Goal: Use online tool/utility: Utilize a website feature to perform a specific function

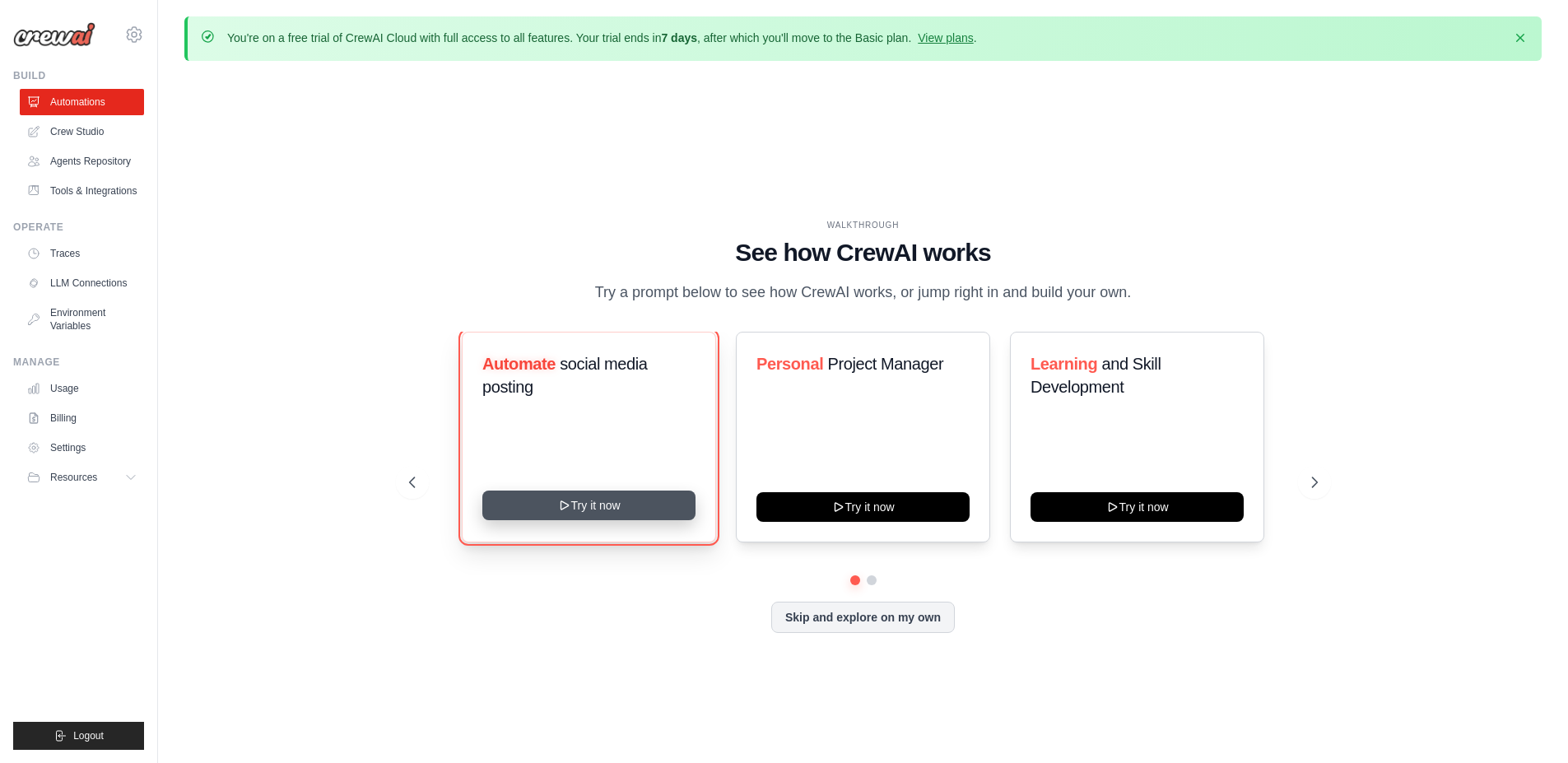
click at [586, 521] on button "Try it now" at bounding box center [588, 505] width 213 height 30
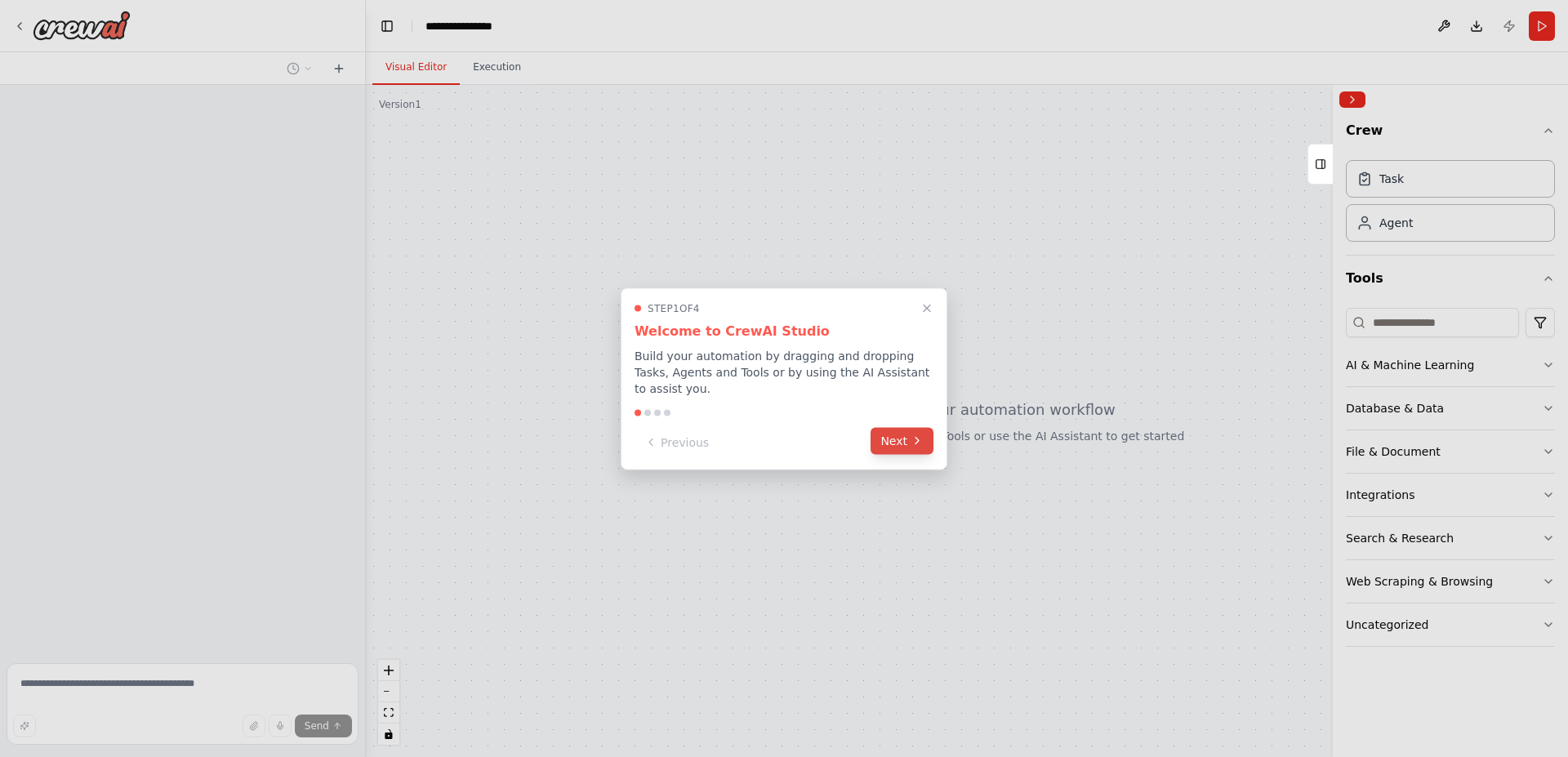
click at [910, 438] on button "Next" at bounding box center [902, 441] width 63 height 27
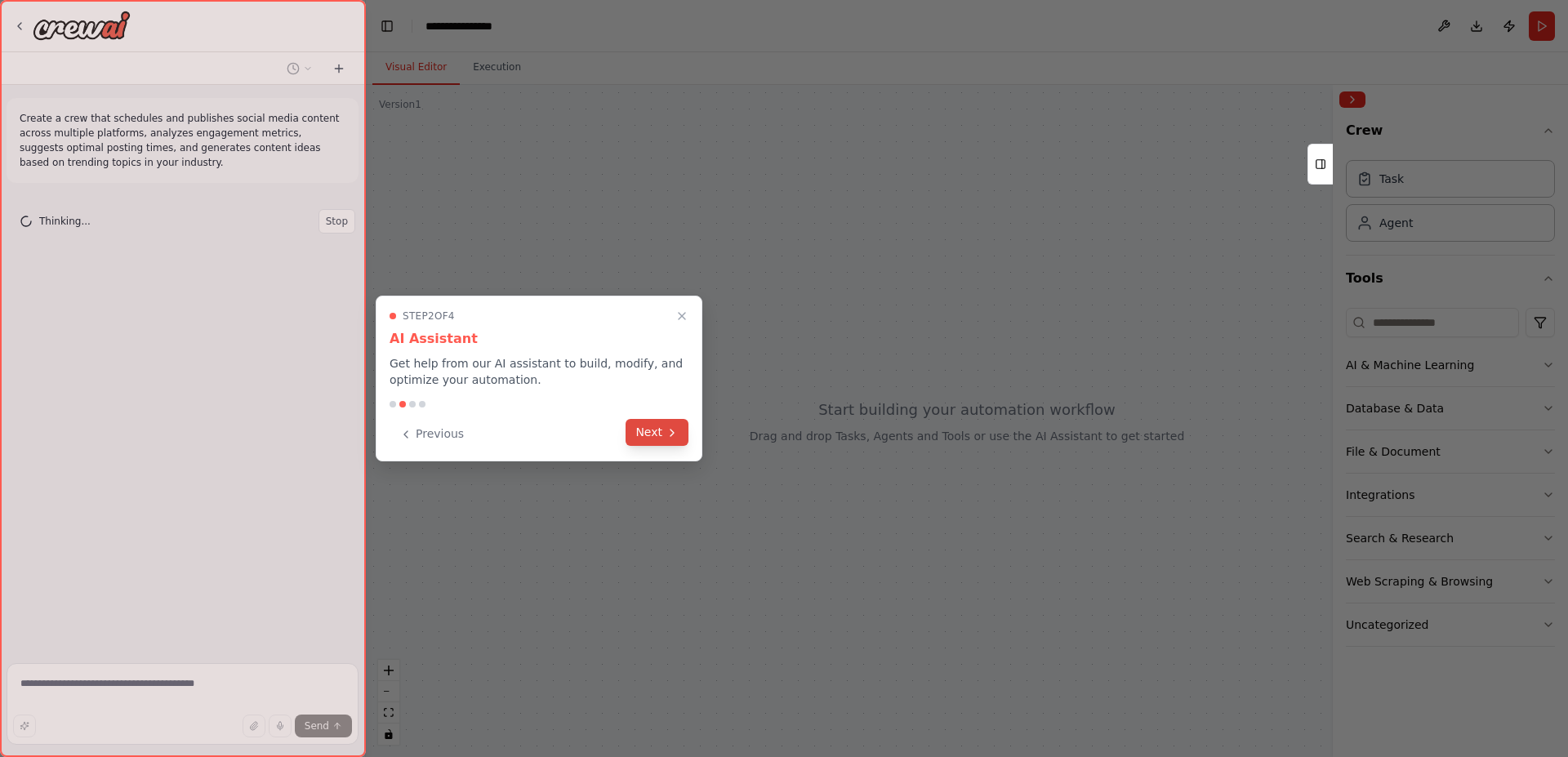
click at [674, 442] on button "Next" at bounding box center [657, 432] width 63 height 27
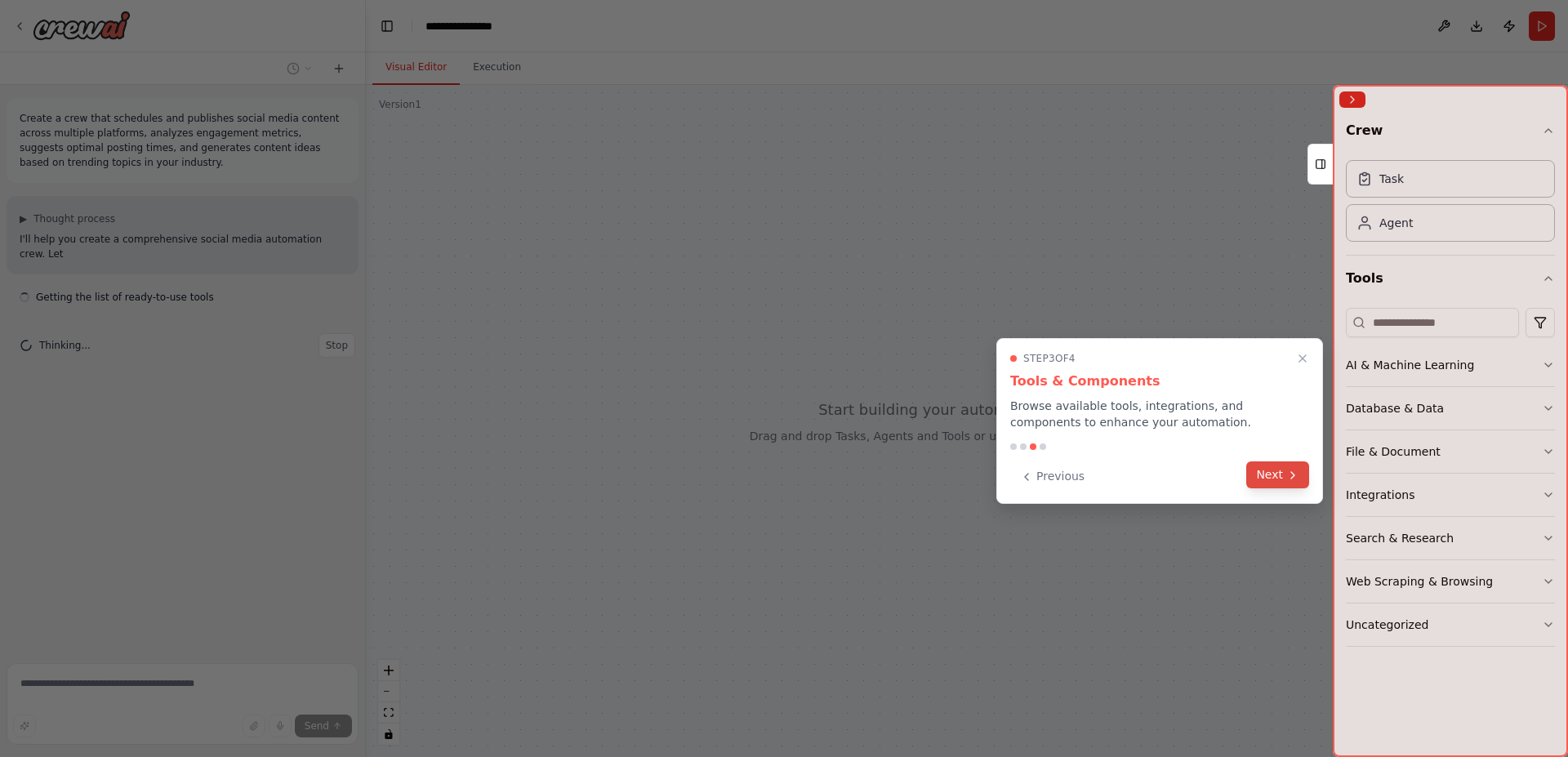
click at [1266, 479] on button "Next" at bounding box center [1278, 475] width 63 height 27
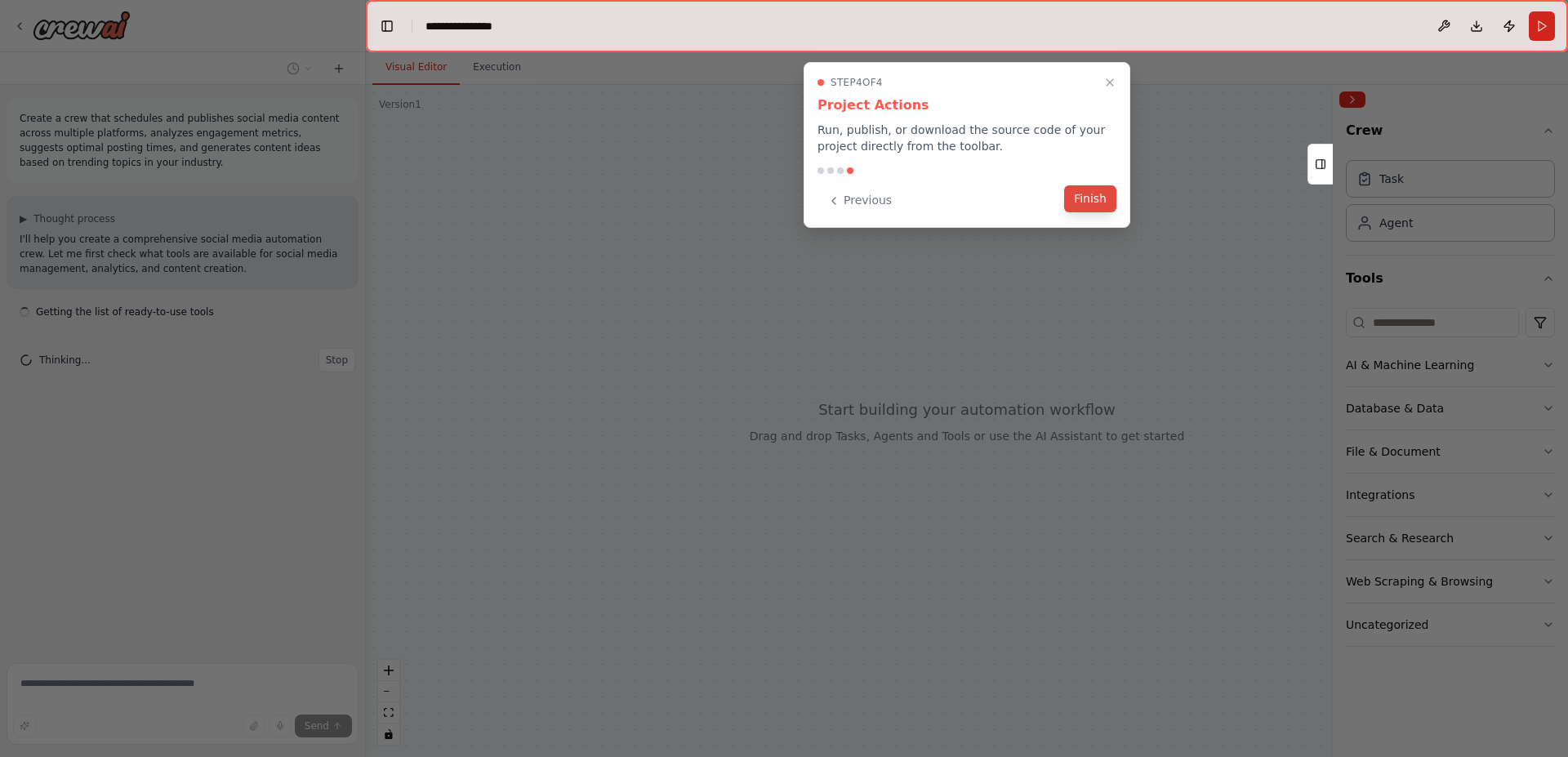
click at [1104, 212] on button "Finish" at bounding box center [1091, 199] width 53 height 27
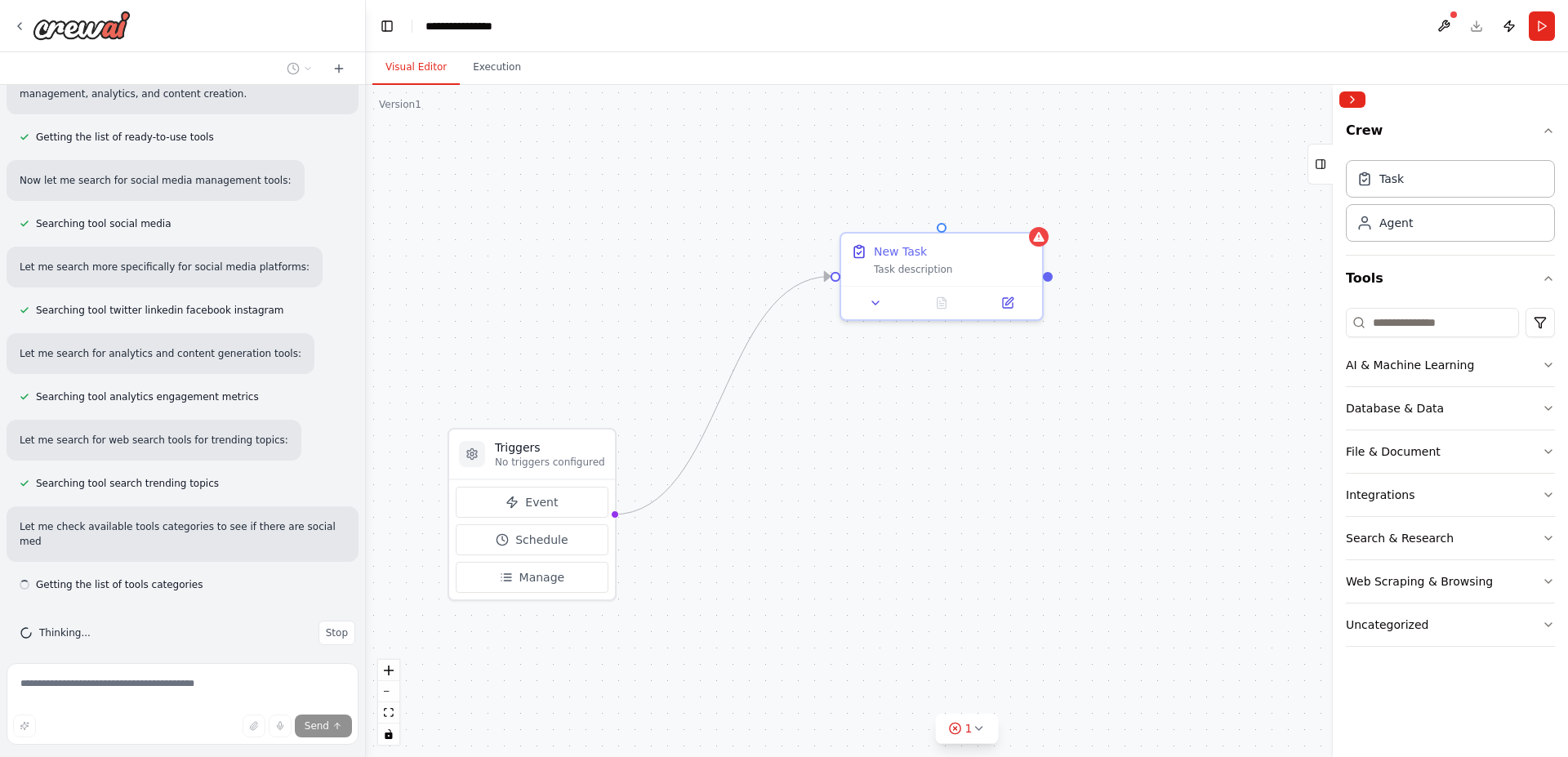
scroll to position [189, 0]
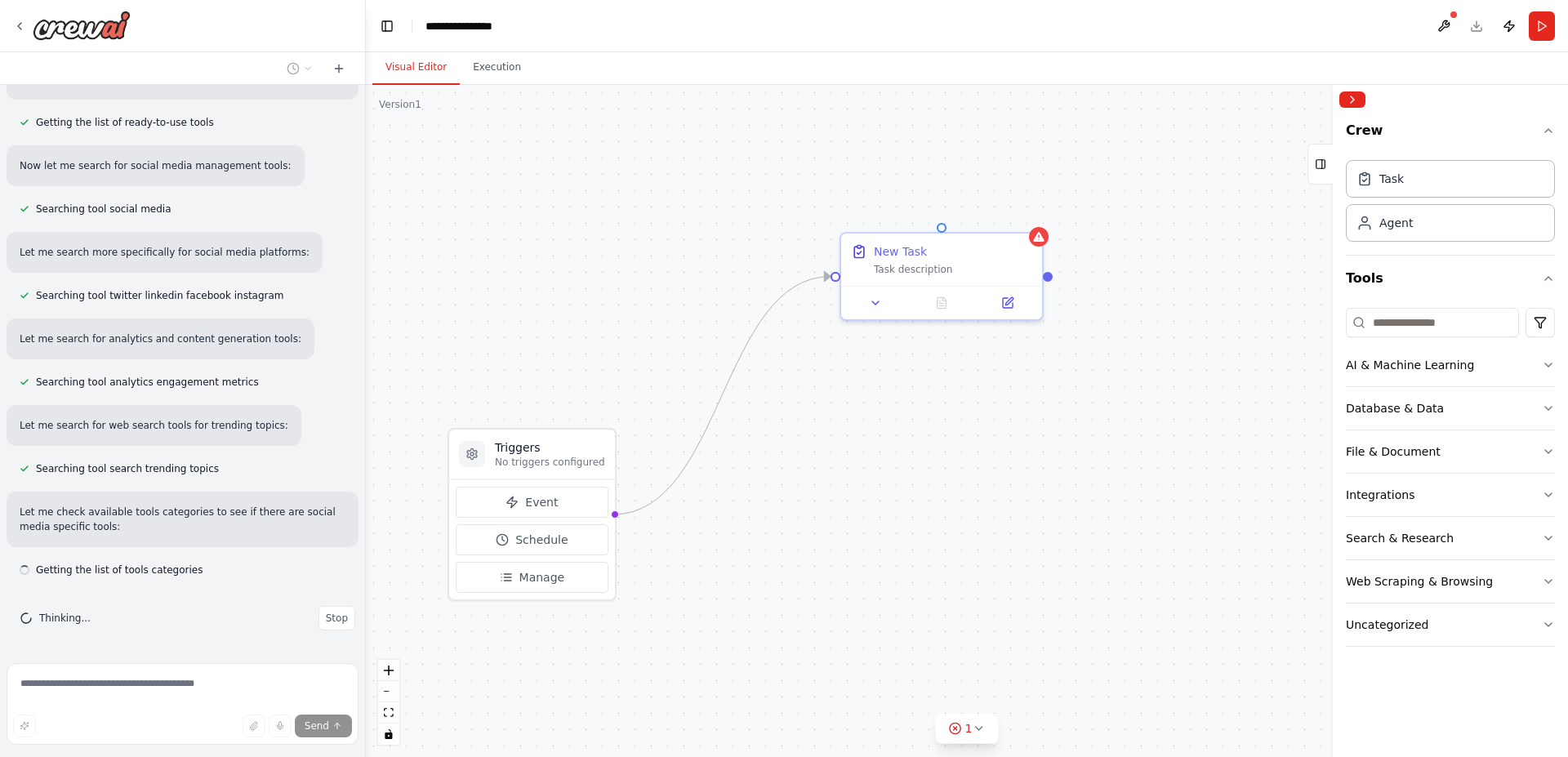
click at [1014, 388] on div "Triggers No triggers configured Event Schedule Manage New Task Task description" at bounding box center [967, 421] width 1202 height 672
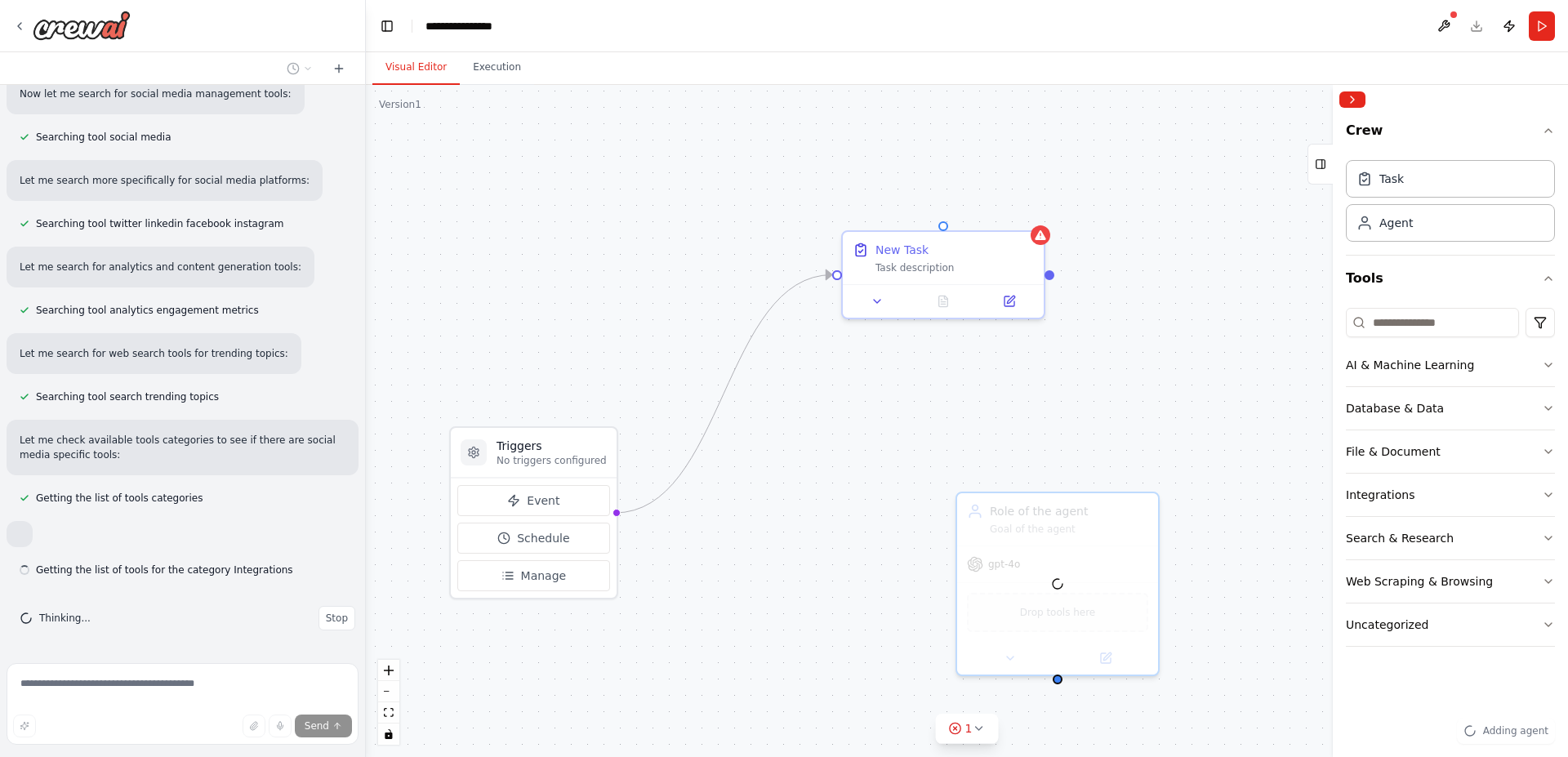
scroll to position [276, 0]
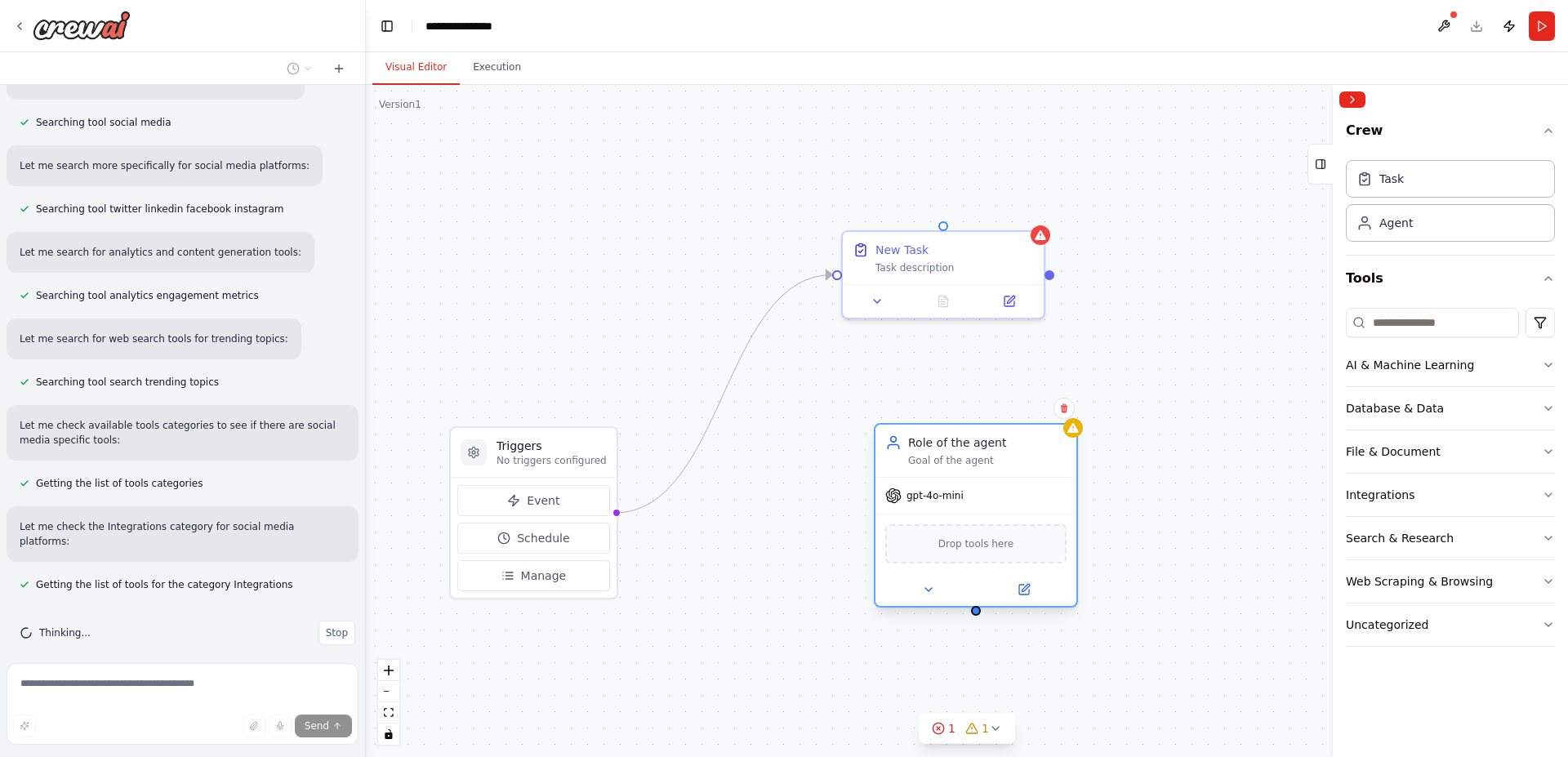
drag, startPoint x: 1095, startPoint y: 573, endPoint x: 1013, endPoint y: 500, distance: 109.8
click at [1013, 500] on div "gpt-4o-mini" at bounding box center [976, 495] width 200 height 36
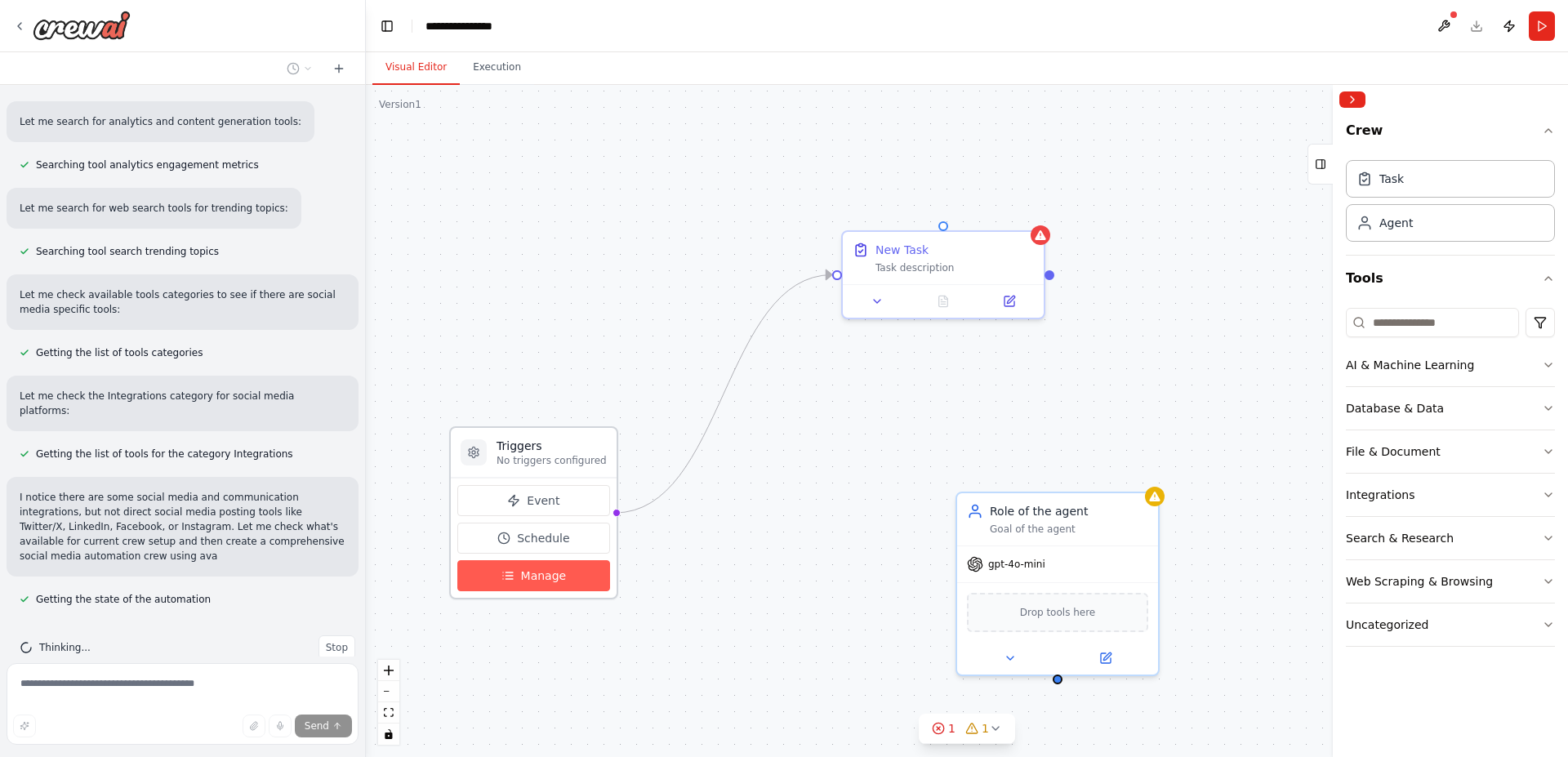
scroll to position [421, 0]
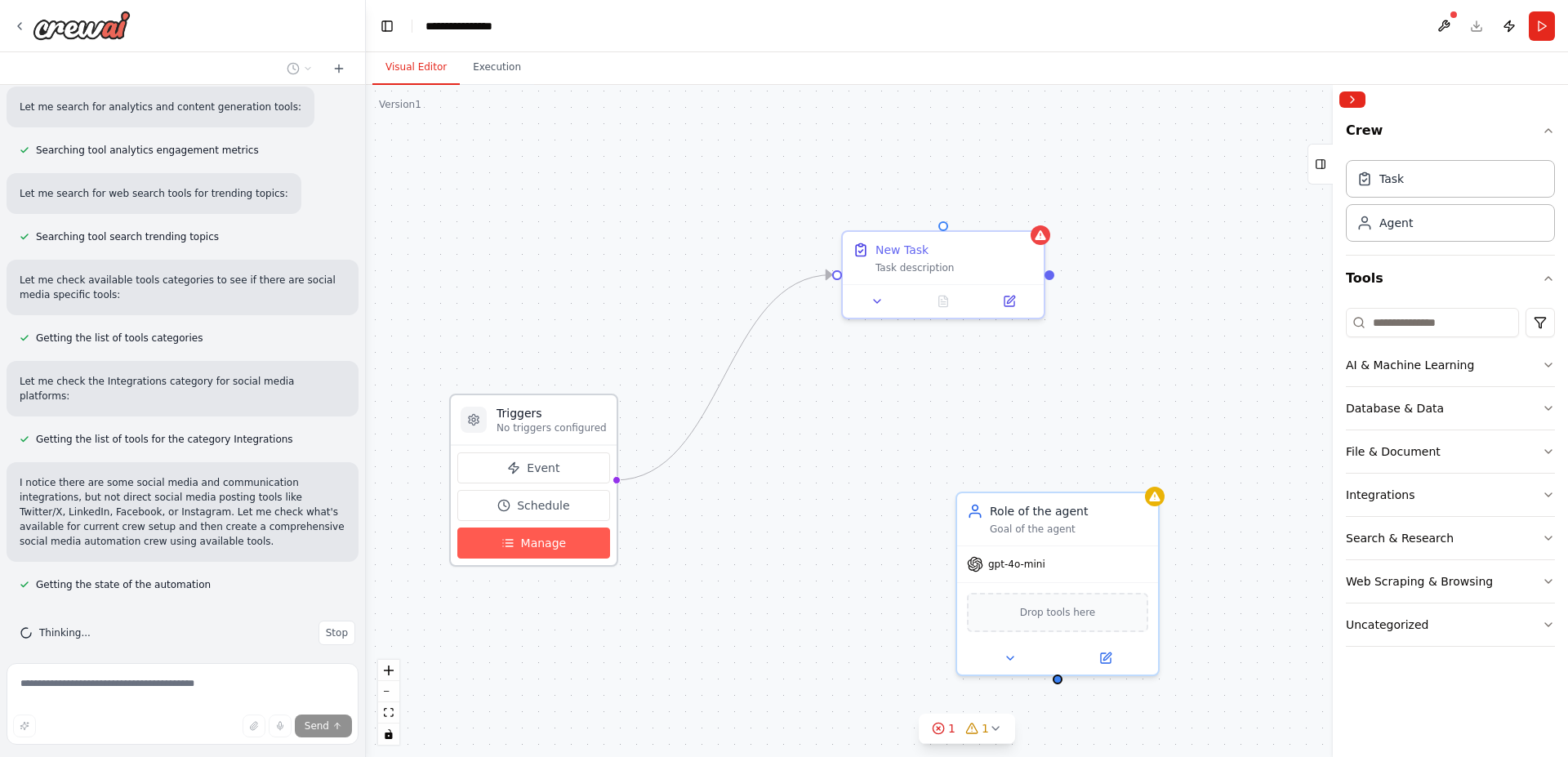
drag, startPoint x: 540, startPoint y: 572, endPoint x: 537, endPoint y: 534, distance: 38.1
click at [537, 534] on button "Manage" at bounding box center [533, 543] width 153 height 31
click at [879, 439] on div "Triggers No triggers configured Event Schedule Manage New Task Task description…" at bounding box center [967, 421] width 1202 height 672
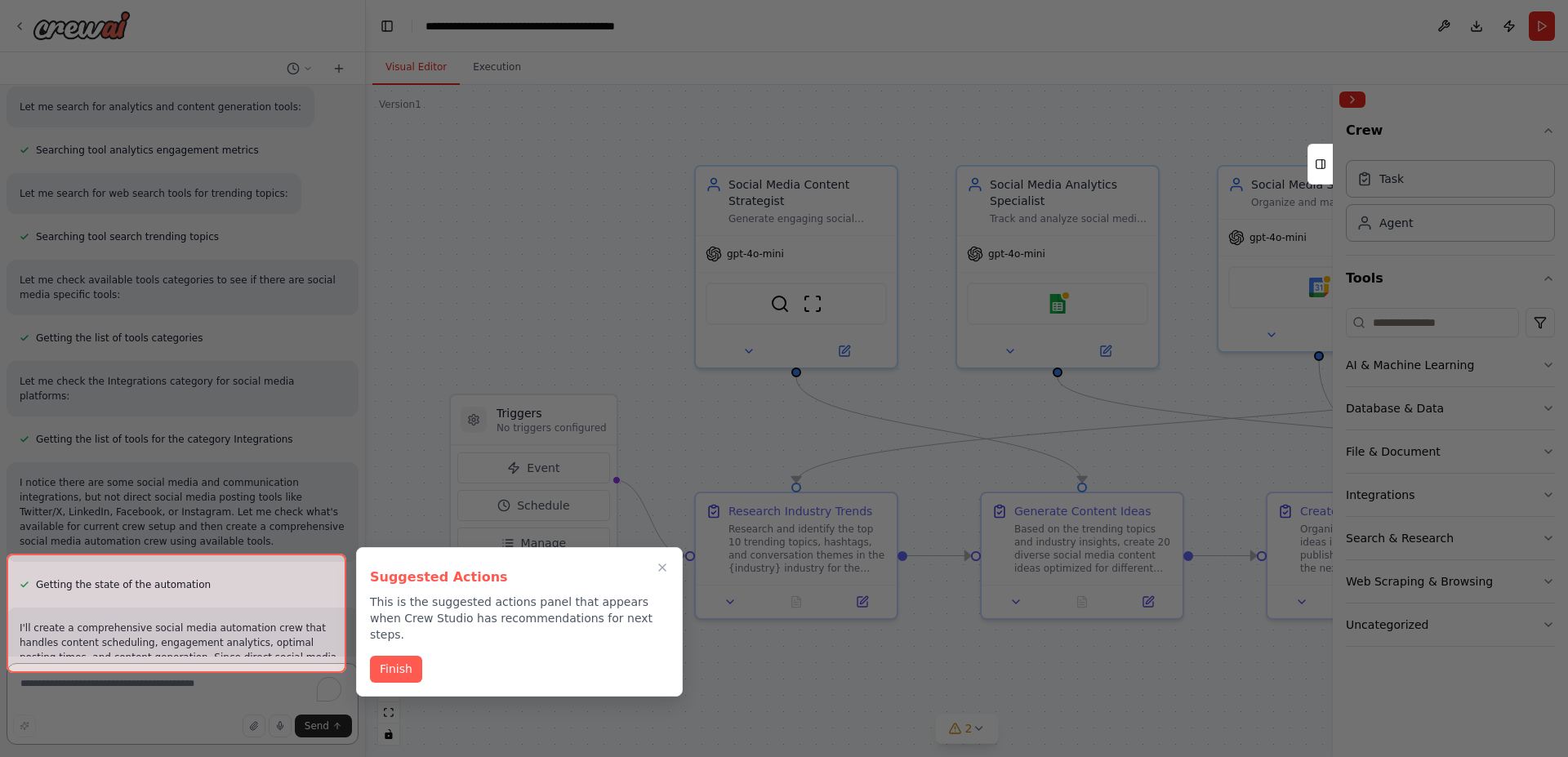
scroll to position [2331, 0]
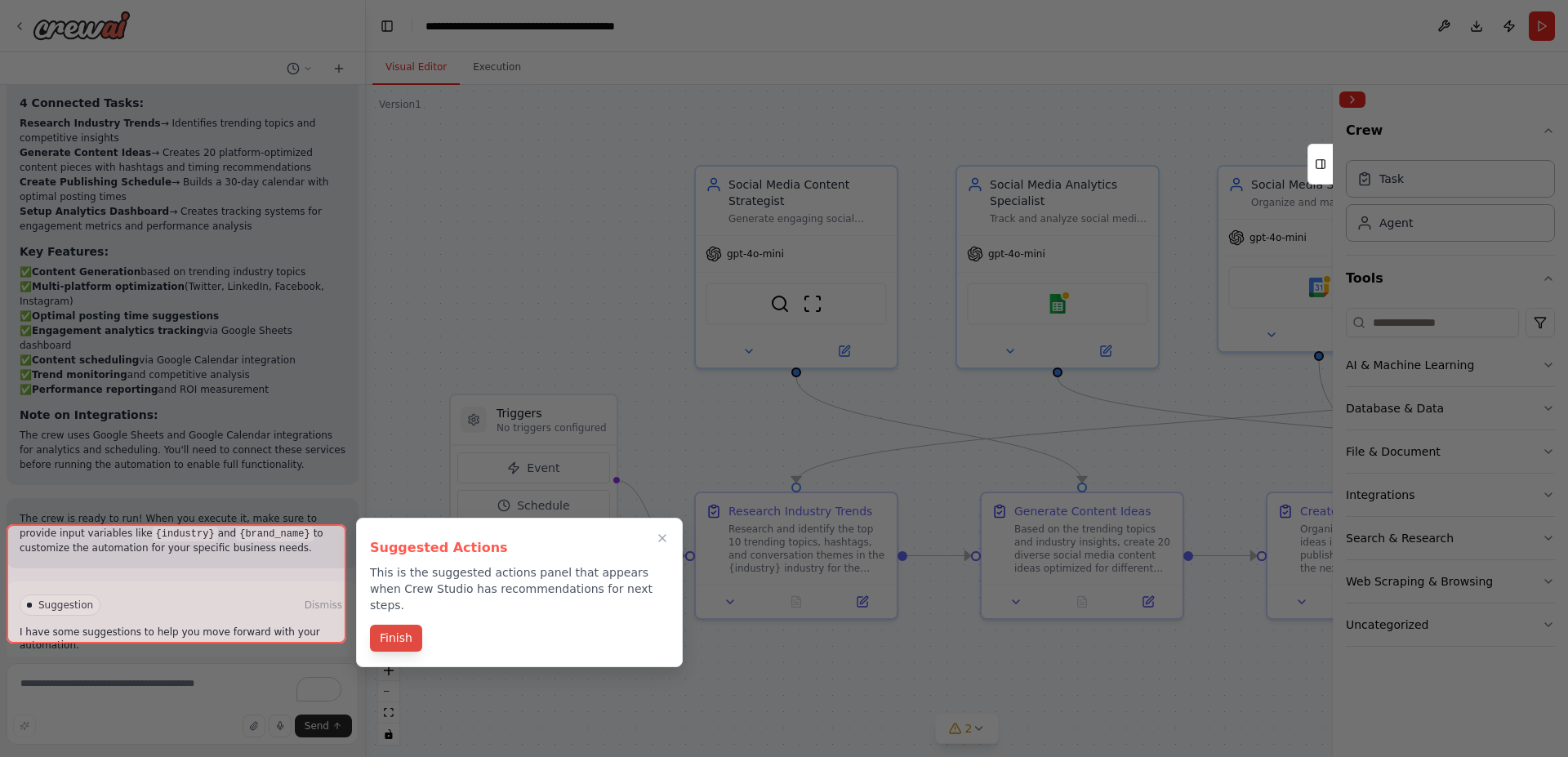
click at [401, 630] on button "Finish" at bounding box center [397, 638] width 53 height 27
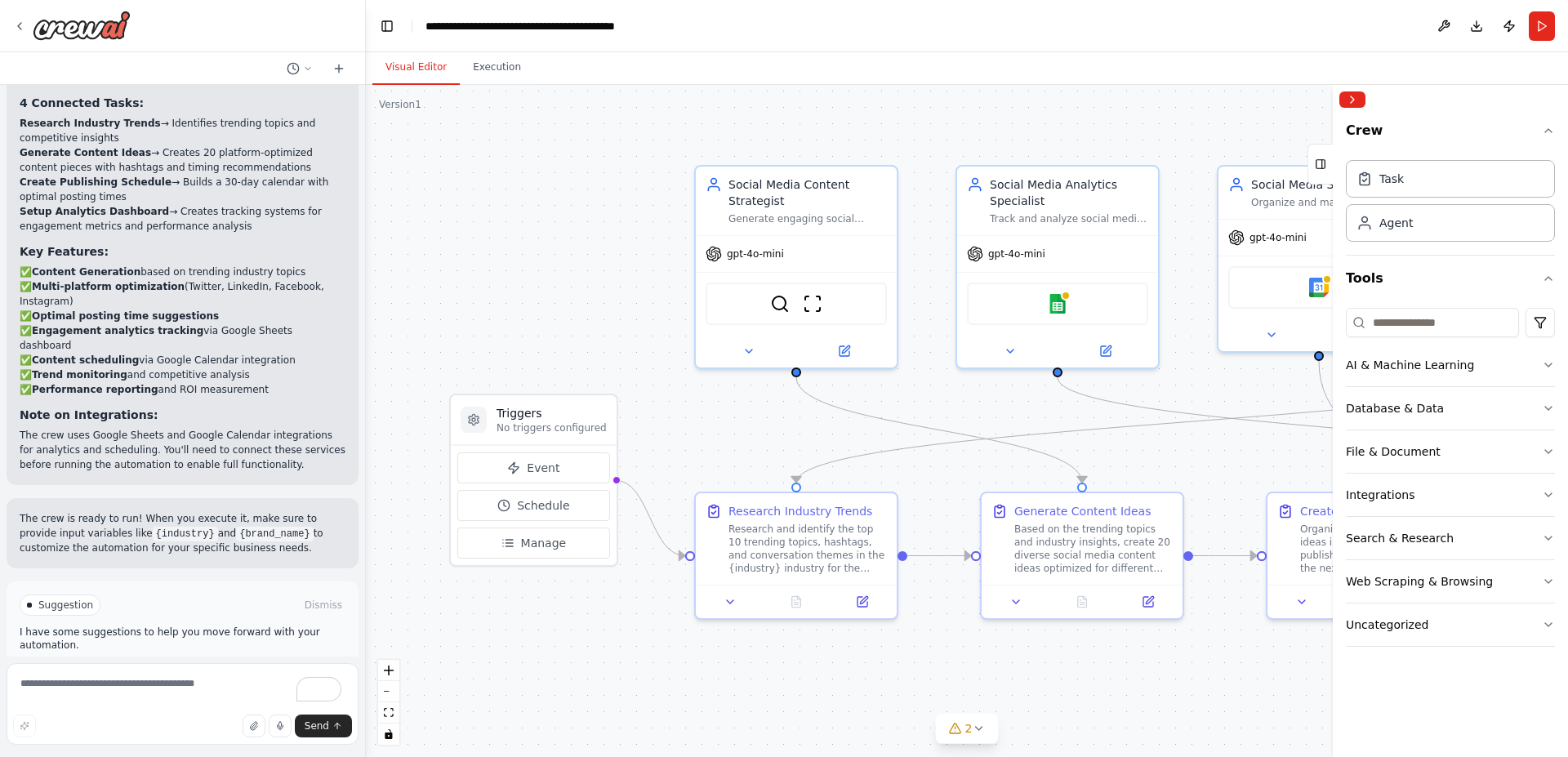
click at [632, 655] on div ".deletable-edge-delete-btn { width: 20px; height: 20px; border: 0px solid #ffff…" at bounding box center [967, 421] width 1202 height 672
click at [913, 48] on header "**********" at bounding box center [967, 26] width 1202 height 53
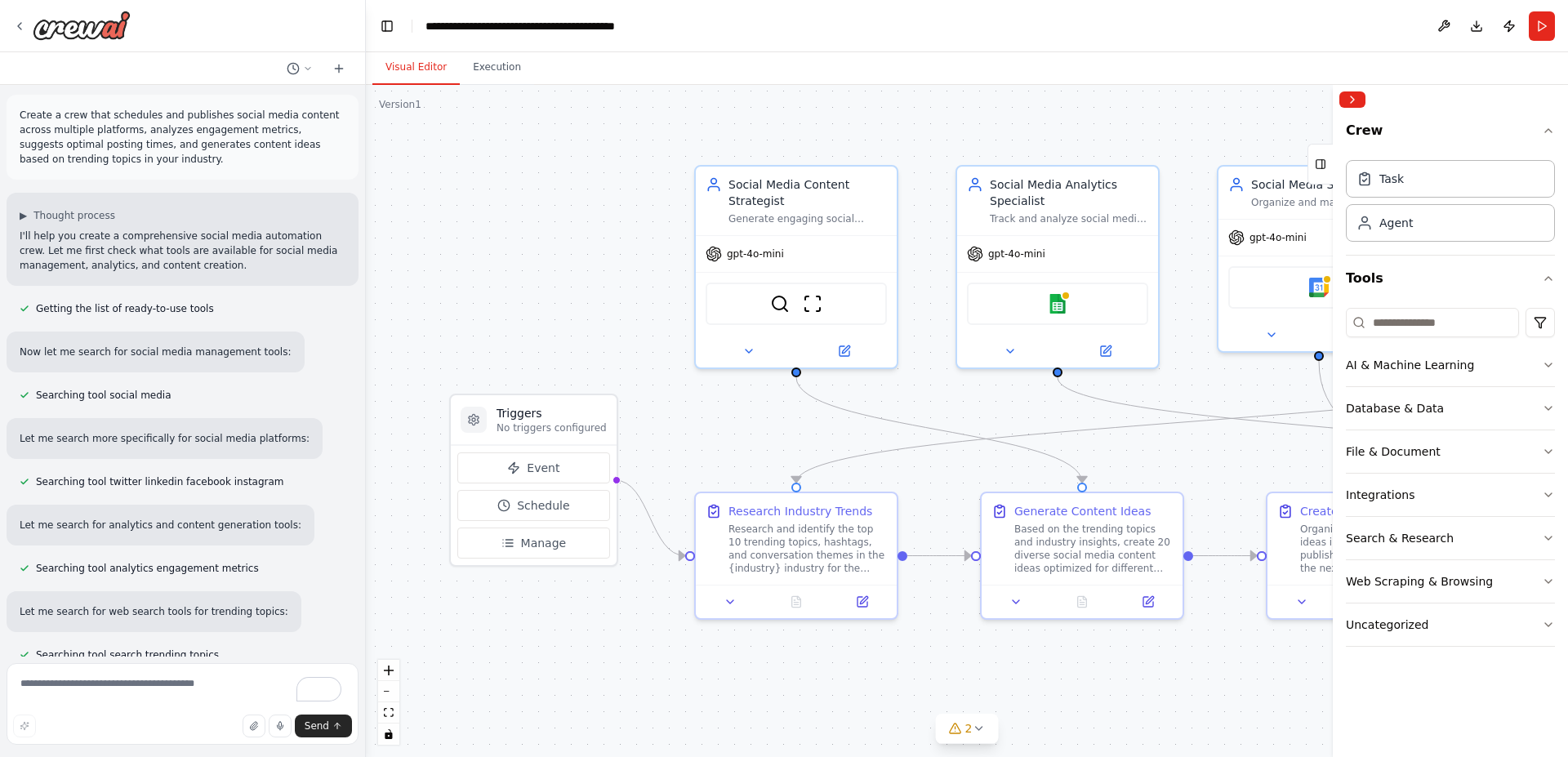
scroll to position [0, 0]
click at [942, 26] on header "**********" at bounding box center [967, 26] width 1202 height 53
drag, startPoint x: 1095, startPoint y: 41, endPoint x: 1144, endPoint y: 26, distance: 51.2
click at [1095, 41] on header "**********" at bounding box center [967, 26] width 1202 height 53
